Goal: Navigation & Orientation: Understand site structure

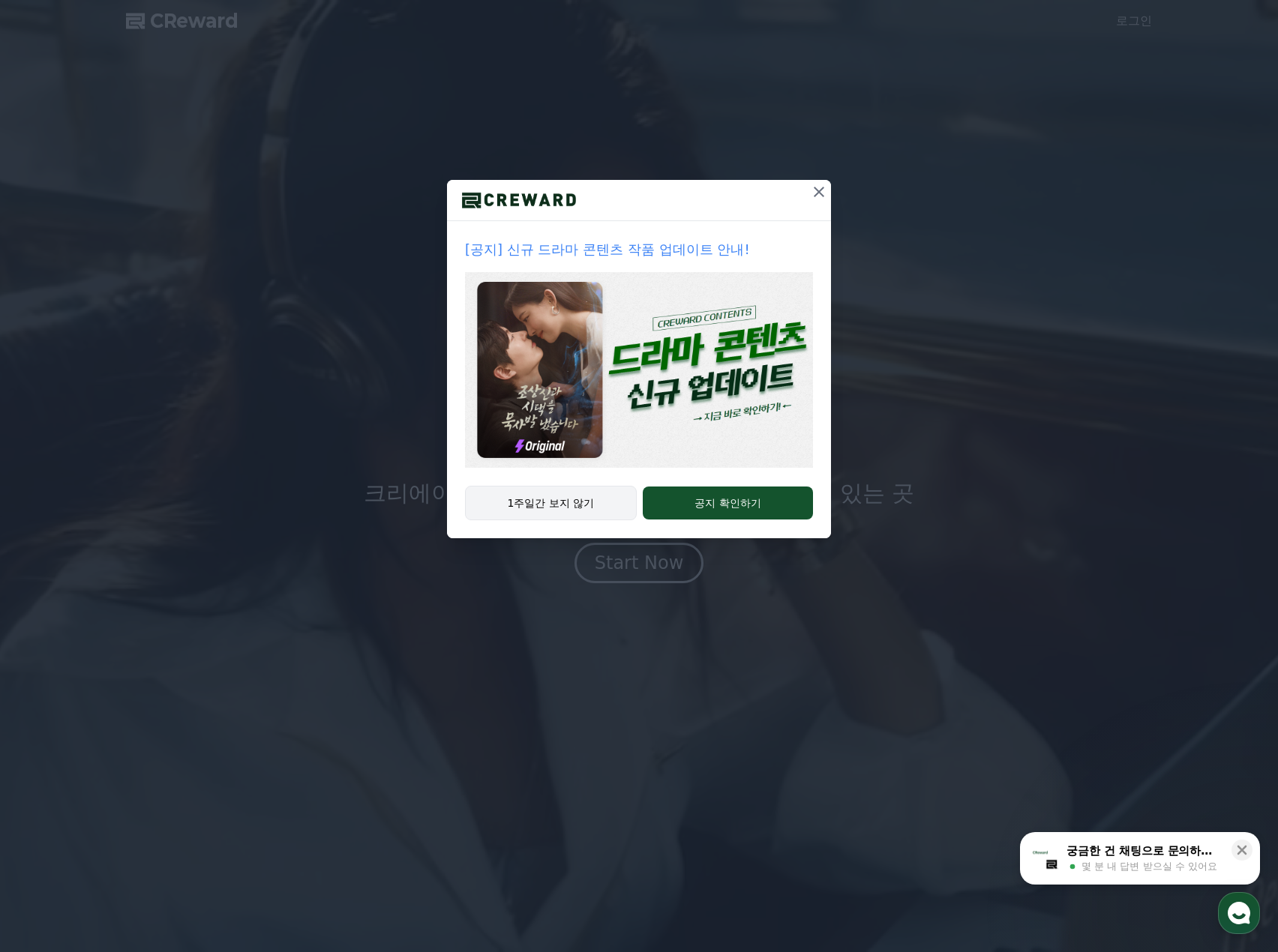
click at [574, 497] on button "1주일간 보지 않기" at bounding box center [550, 503] width 171 height 34
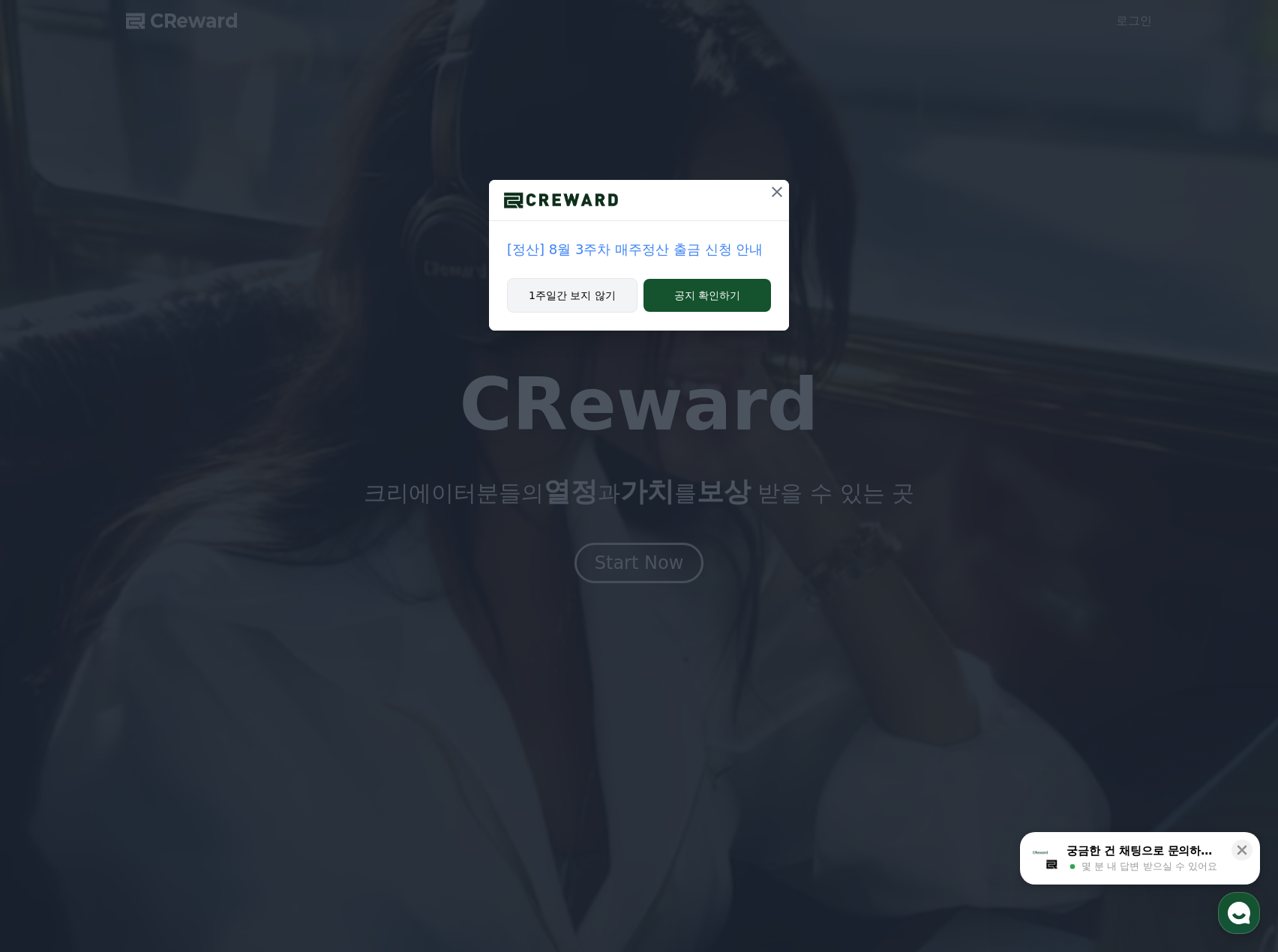
click at [598, 291] on button "1주일간 보지 않기" at bounding box center [571, 295] width 130 height 34
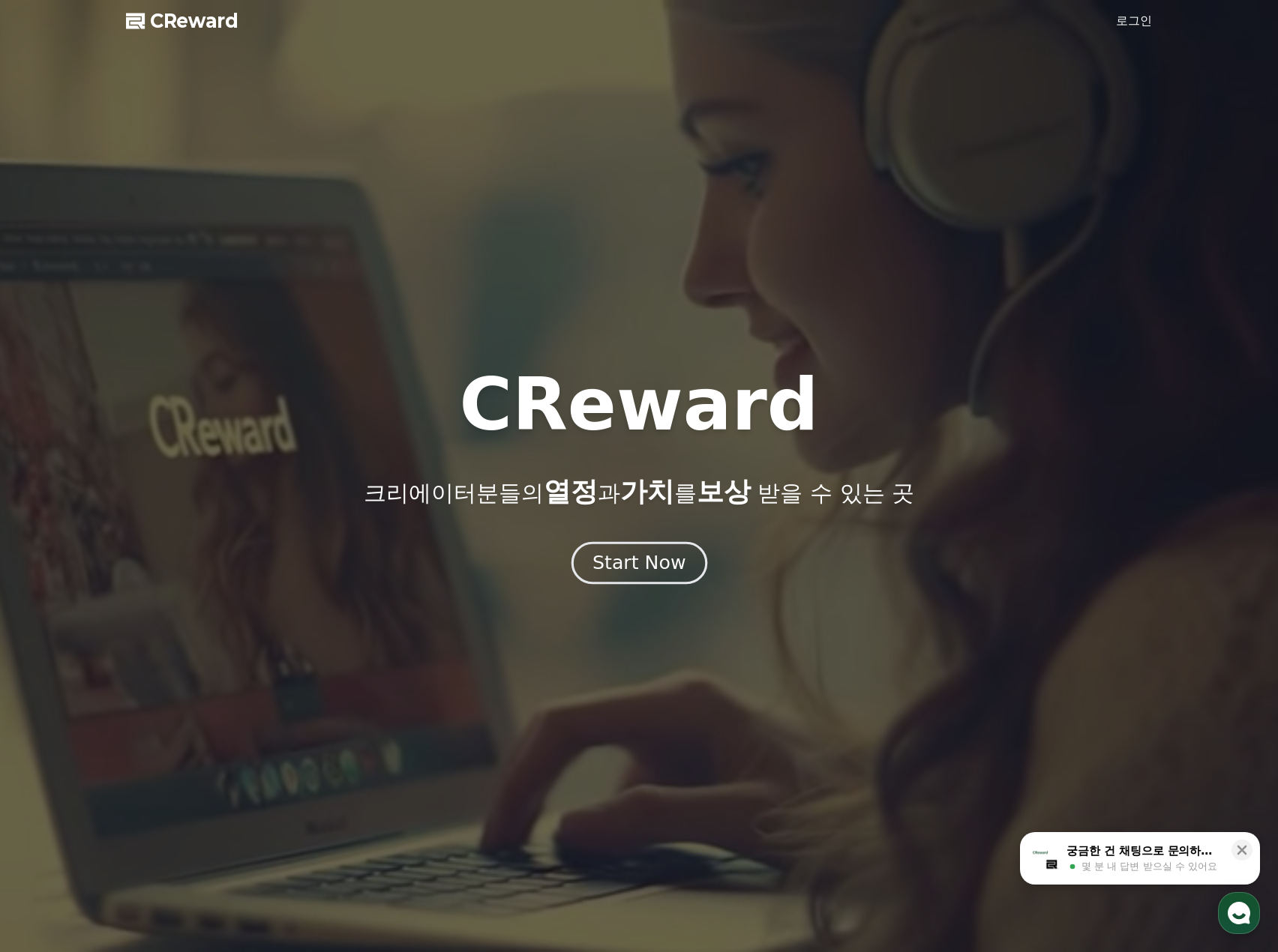
click at [648, 577] on button "Start Now" at bounding box center [638, 563] width 136 height 43
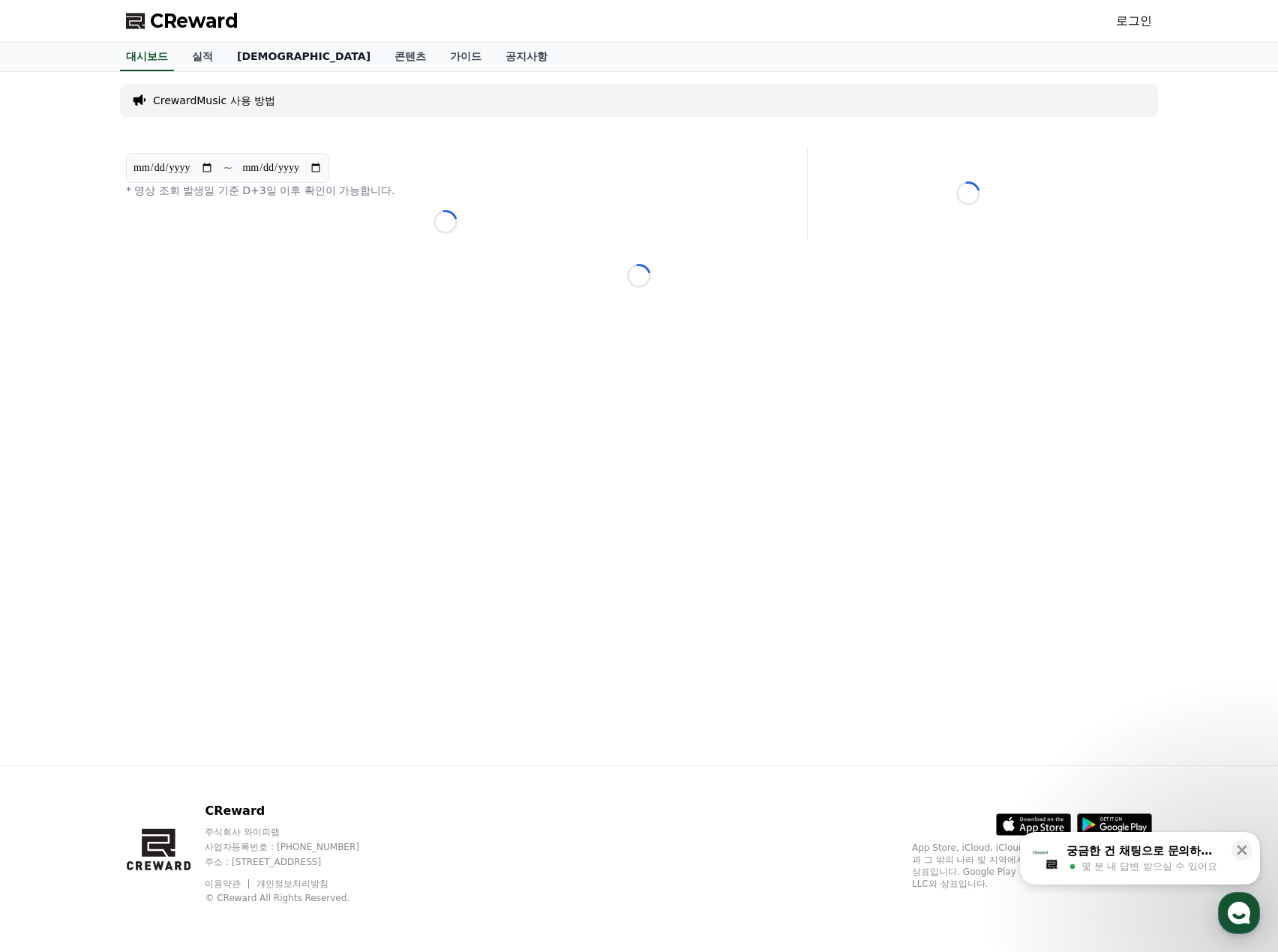
click at [242, 57] on link "[DEMOGRAPHIC_DATA]" at bounding box center [303, 57] width 157 height 29
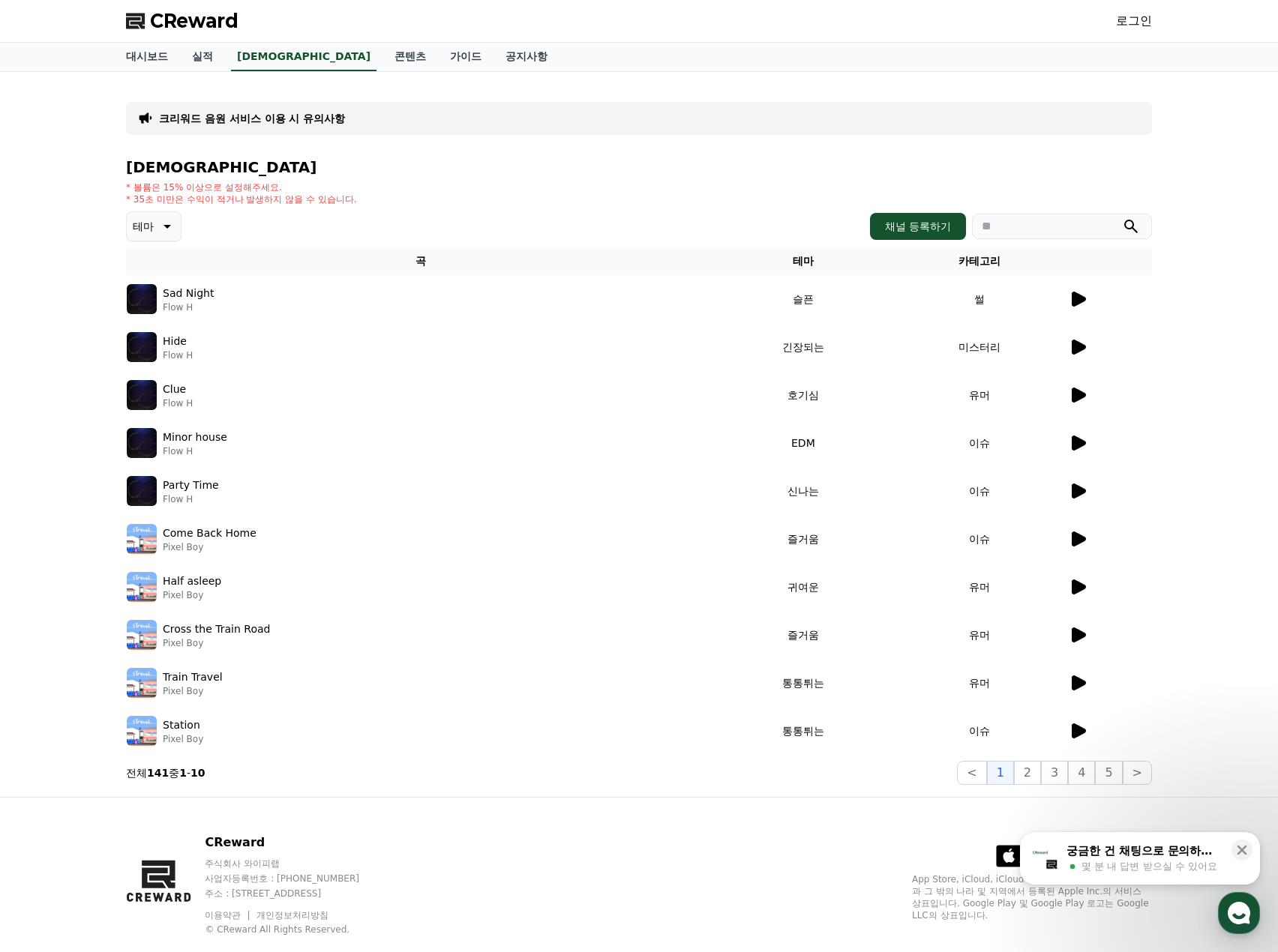
click at [1080, 303] on icon at bounding box center [1078, 299] width 14 height 15
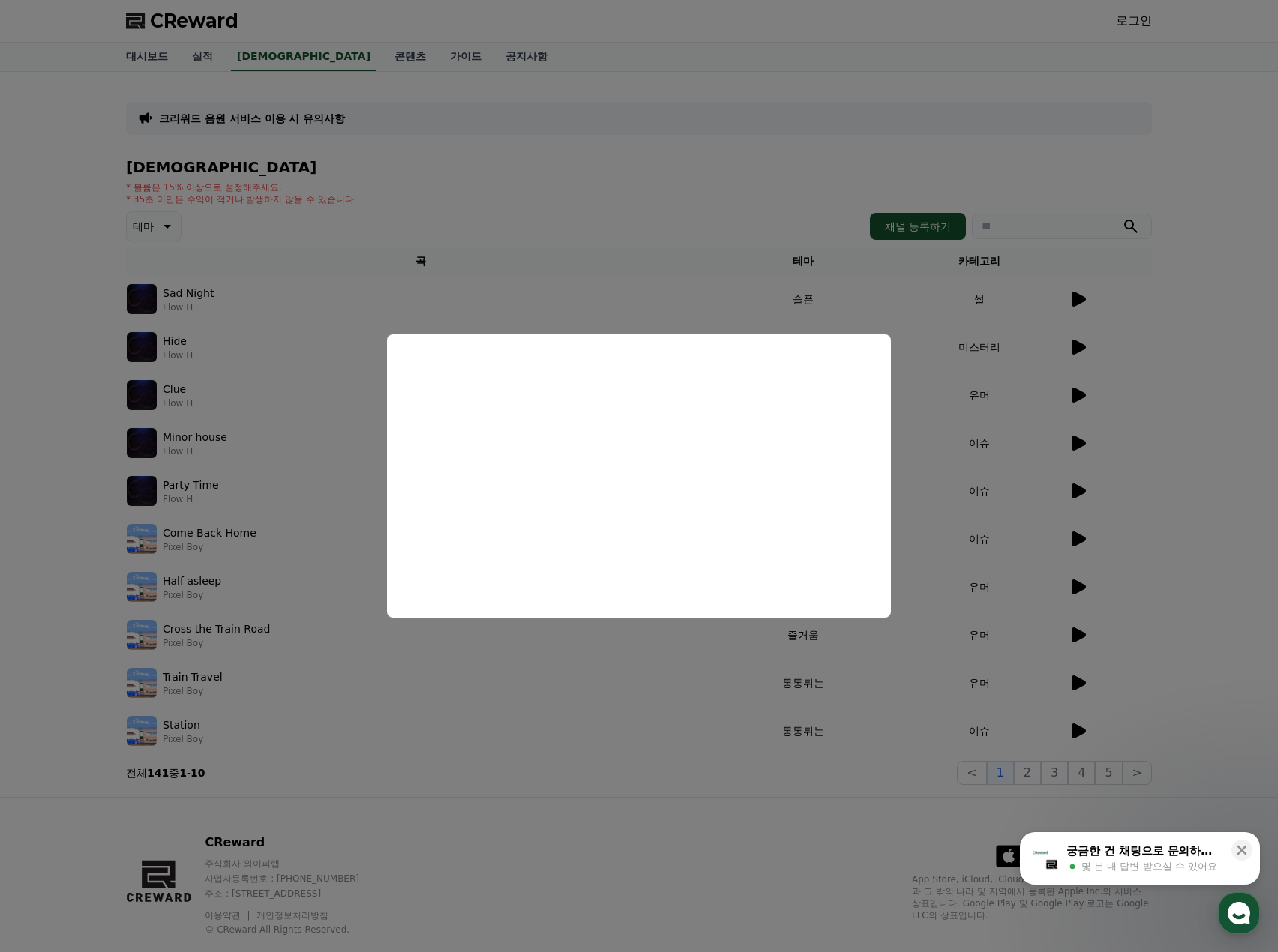
click at [704, 200] on button "close modal" at bounding box center [639, 476] width 1278 height 952
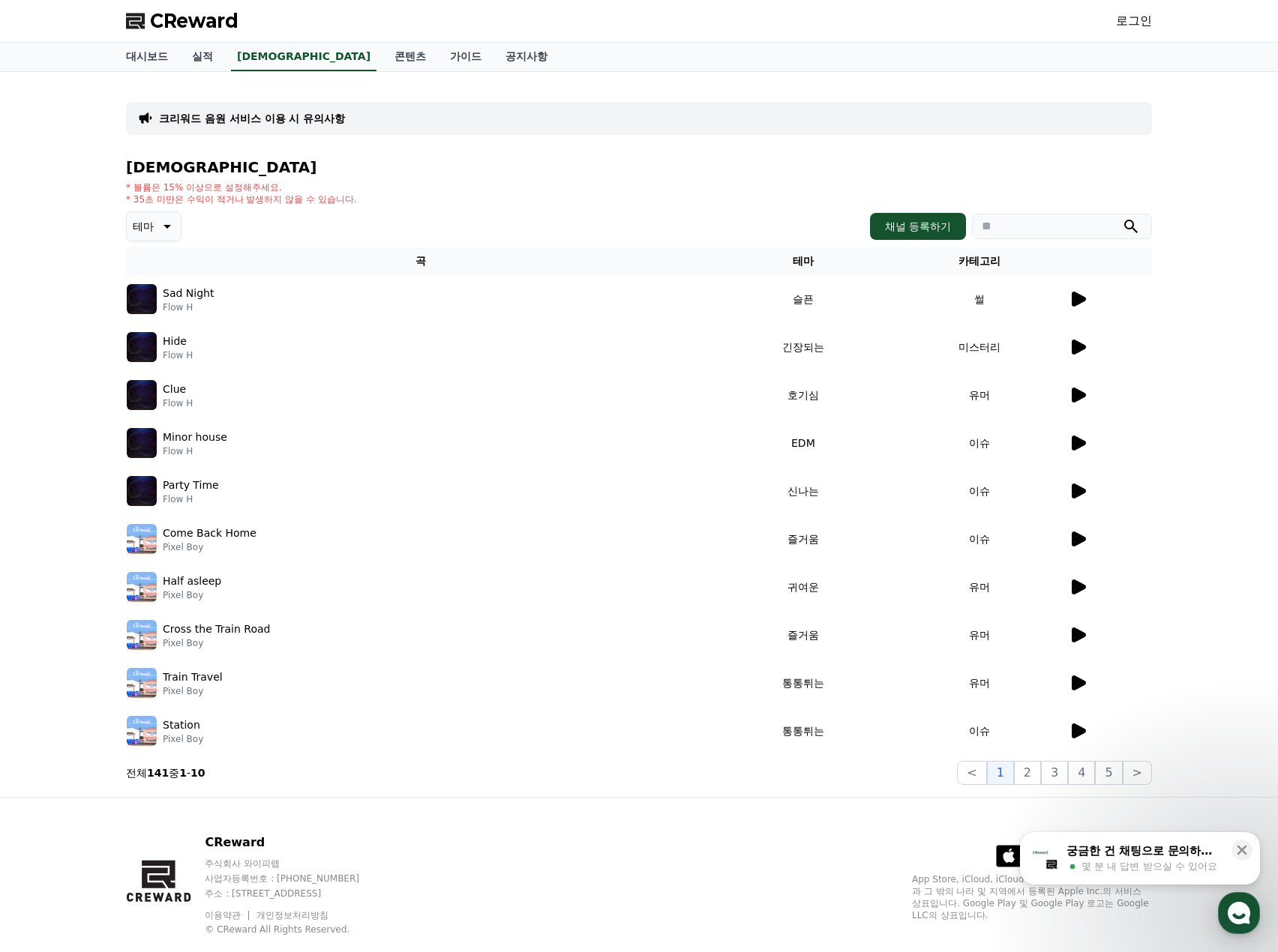
click at [1080, 295] on icon at bounding box center [1078, 299] width 14 height 15
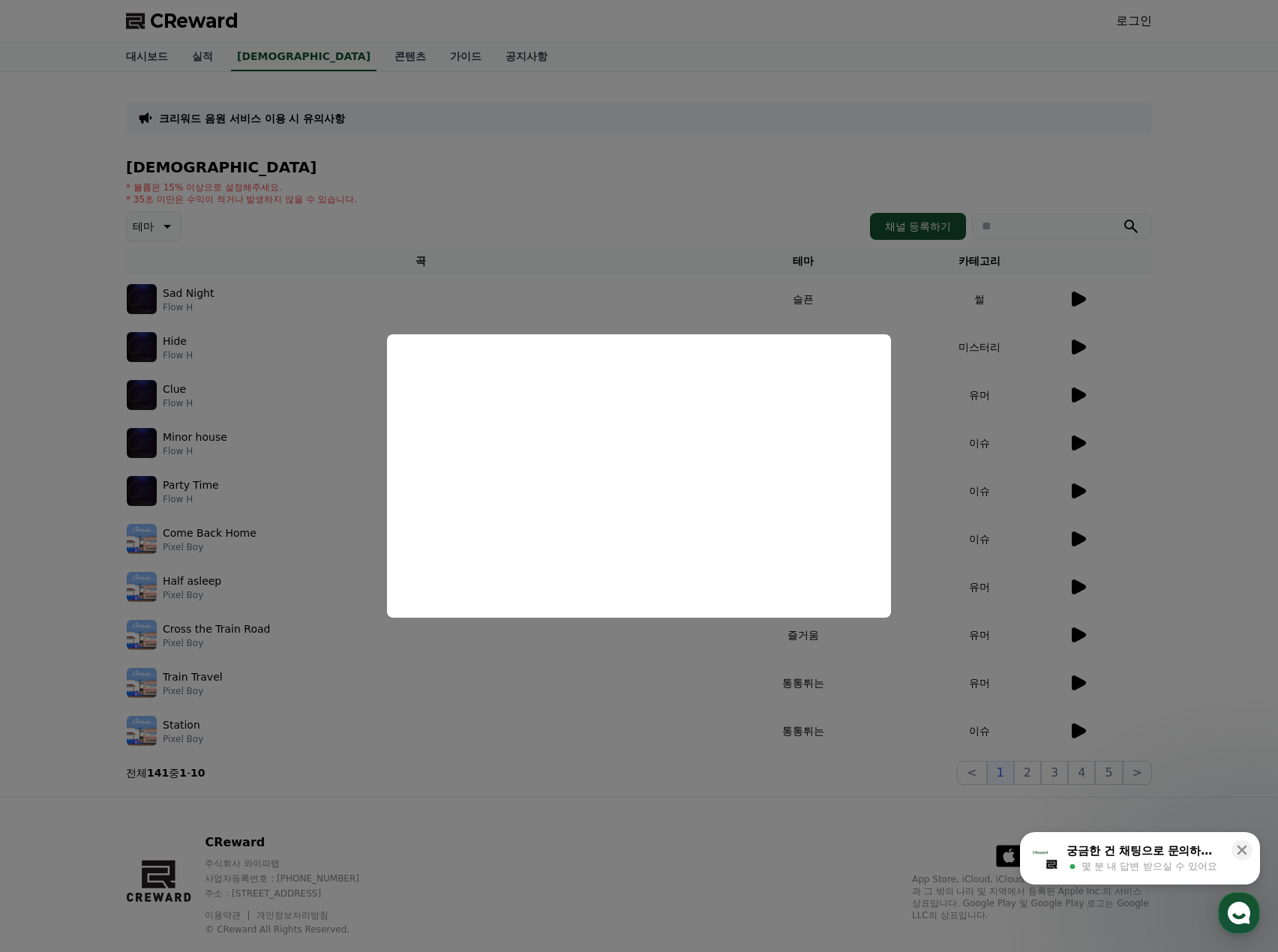
click at [1215, 406] on button "close modal" at bounding box center [639, 476] width 1278 height 952
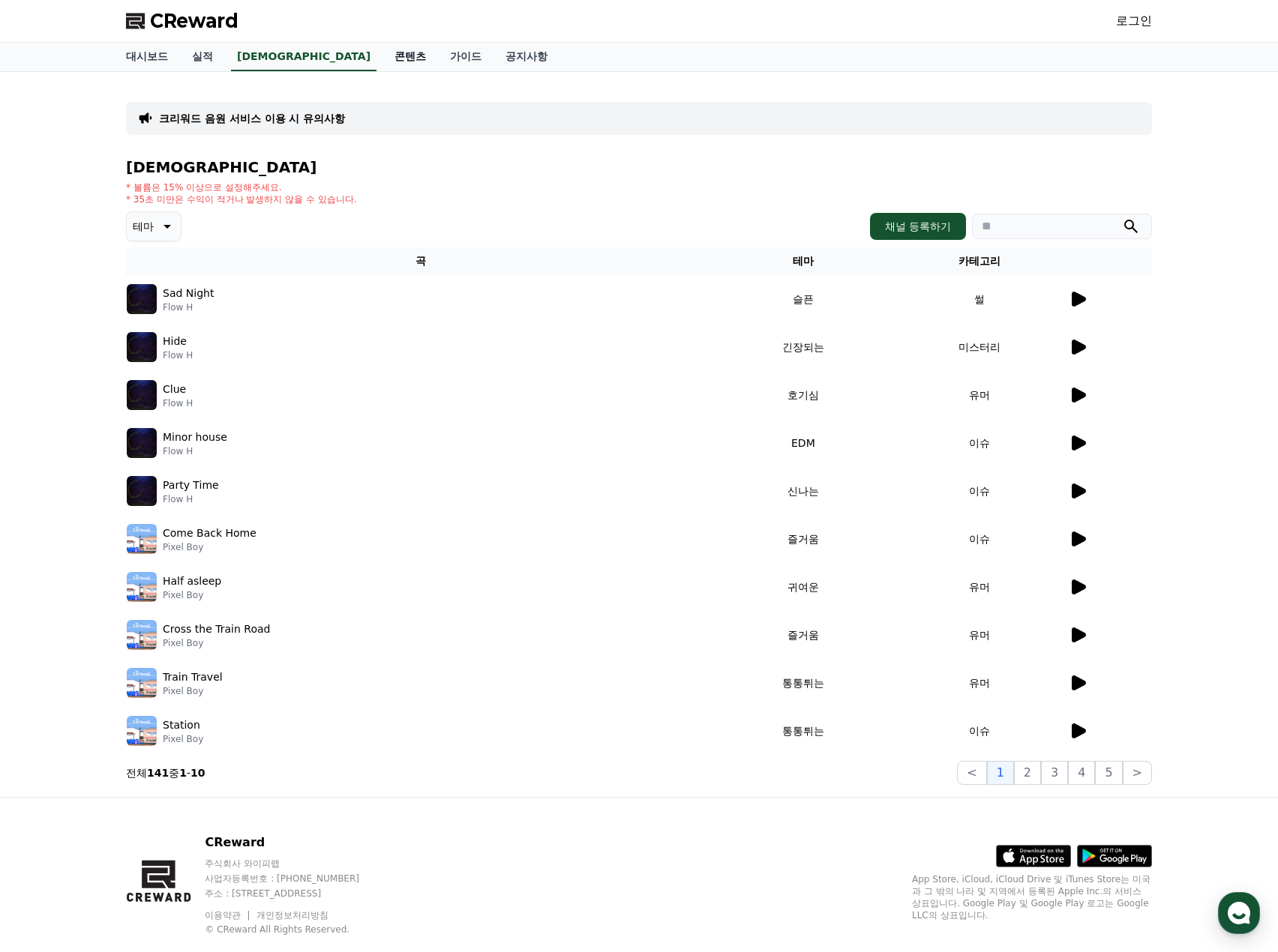
click at [383, 49] on link "콘텐츠" at bounding box center [410, 57] width 55 height 29
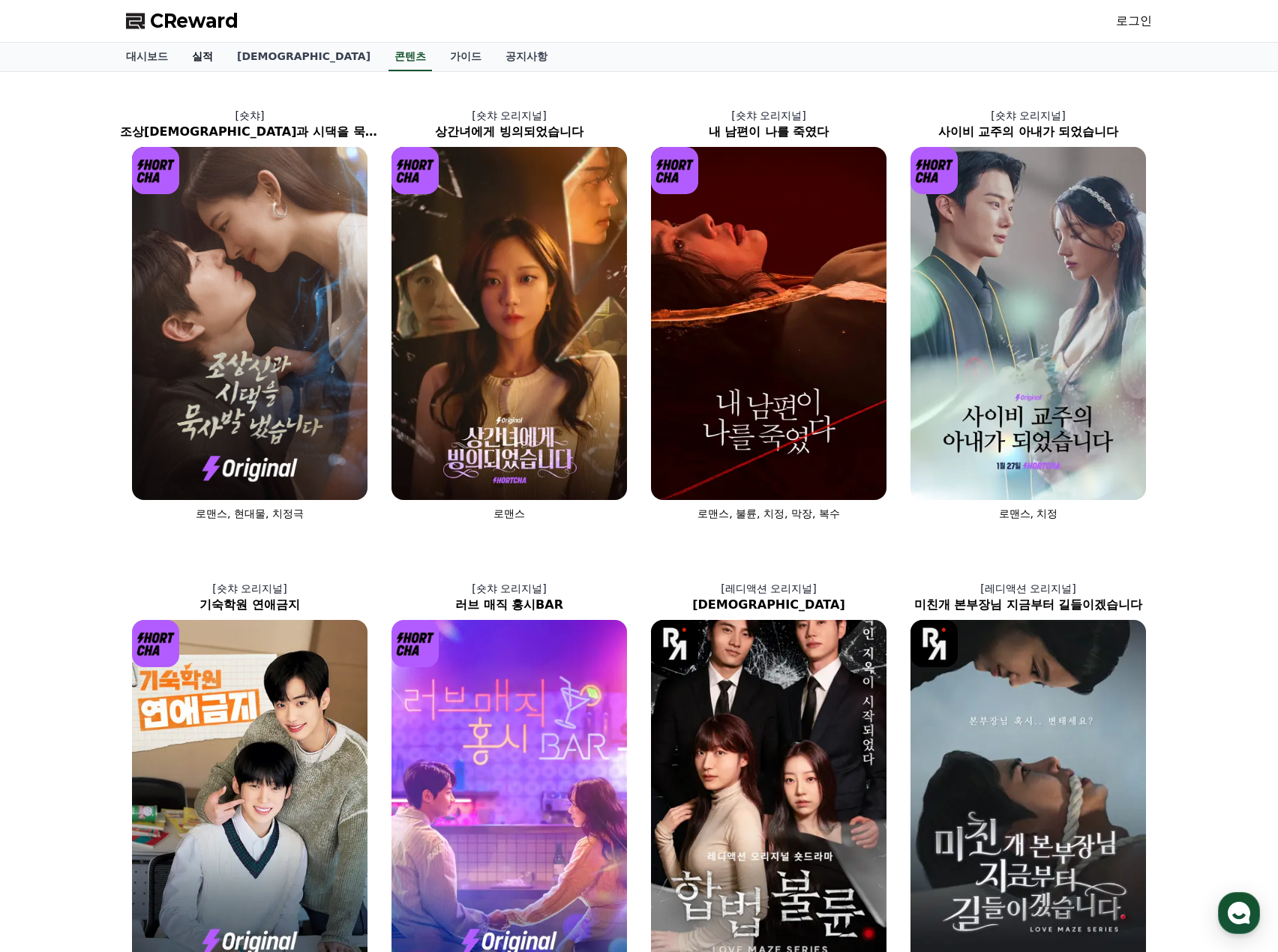
click at [192, 52] on link "실적" at bounding box center [202, 57] width 45 height 29
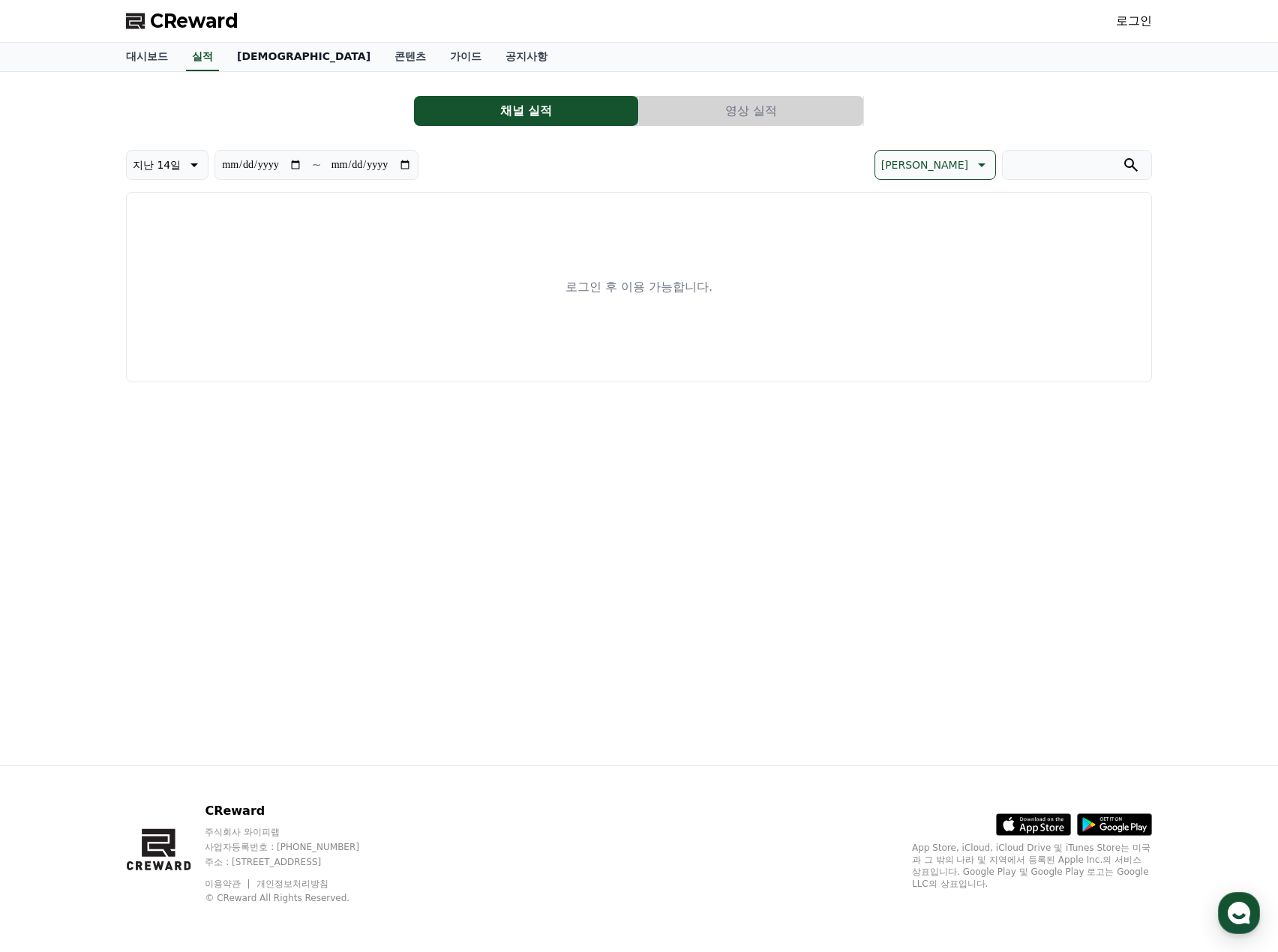
click at [253, 52] on link "[DEMOGRAPHIC_DATA]" at bounding box center [303, 57] width 157 height 29
